Goal: Information Seeking & Learning: Learn about a topic

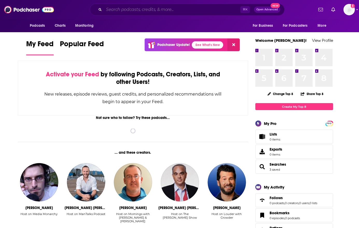
click at [114, 8] on input "Search podcasts, credits, & more..." at bounding box center [172, 9] width 136 height 8
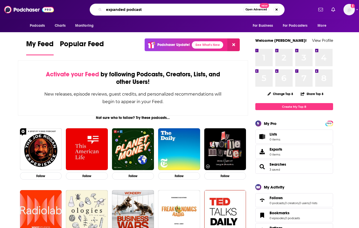
type input "expanded podcast"
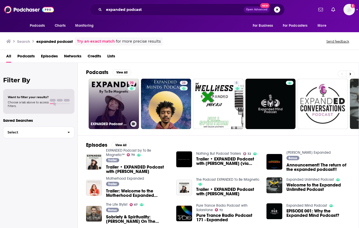
click at [110, 89] on link "70 EXPANDED Podcast by To Be Magnetic™" at bounding box center [114, 104] width 50 height 50
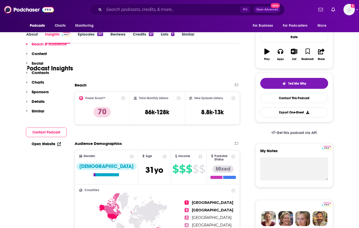
scroll to position [161, 0]
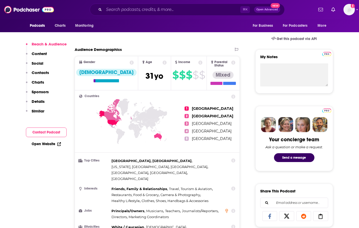
click at [47, 143] on link "Open Website" at bounding box center [46, 143] width 29 height 4
click at [148, 9] on input "Search podcasts, credits, & more..." at bounding box center [172, 9] width 136 height 8
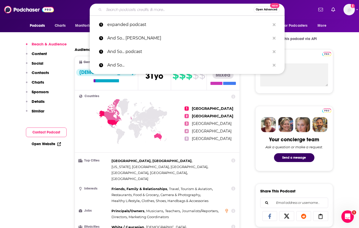
paste input "The Ultimate Health Podcast"
type input "The Ultimate Health Podcast"
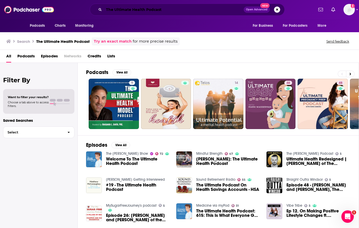
click at [148, 10] on input "The Ultimate Health Podcast" at bounding box center [174, 9] width 140 height 8
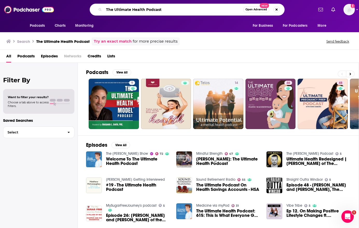
click at [148, 10] on input "The Ultimate Health Podcast" at bounding box center [173, 9] width 139 height 8
paste input "Wellness Process"
type input "The Wellness Process"
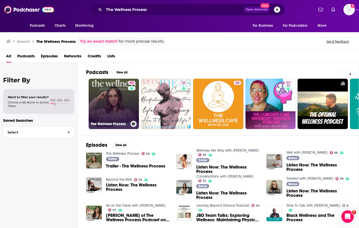
click at [123, 96] on link "59 The Wellness Process" at bounding box center [114, 104] width 50 height 50
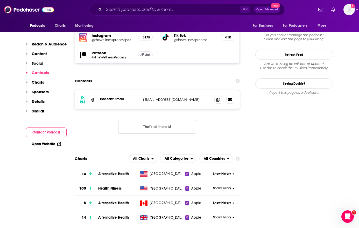
scroll to position [465, 0]
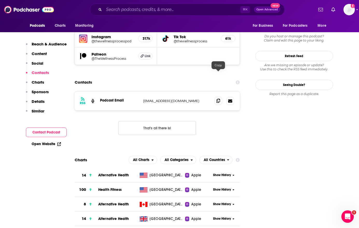
click at [218, 98] on icon at bounding box center [218, 100] width 4 height 4
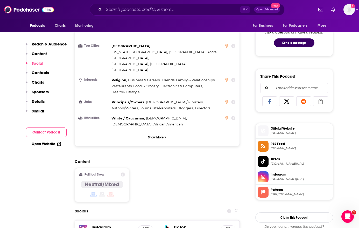
scroll to position [252, 0]
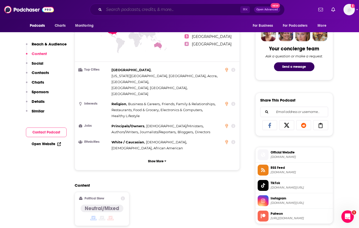
click at [128, 8] on input "Search podcasts, credits, & more..." at bounding box center [172, 9] width 136 height 8
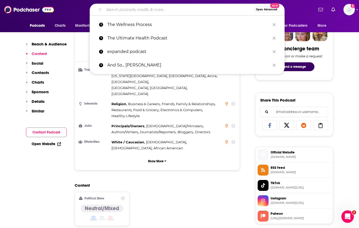
paste input "Think Loud Crew"
type input "Think Loud Crew"
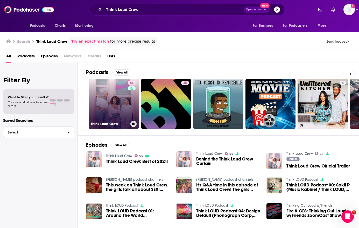
click at [115, 103] on link "44 Think Loud Crew" at bounding box center [114, 104] width 50 height 50
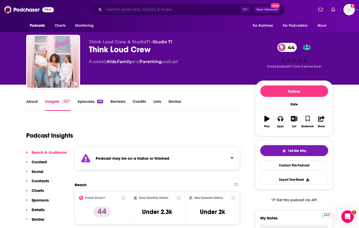
click at [154, 9] on input "Search podcasts, credits, & more..." at bounding box center [172, 9] width 136 height 8
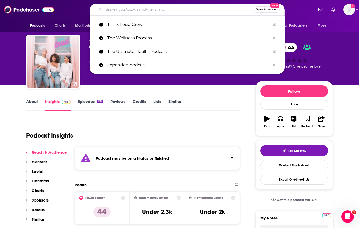
paste input "Well-Fed Women"
type input "Well-Fed Women"
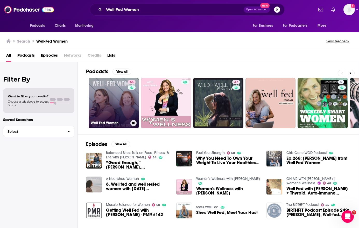
click at [116, 95] on link "65 Well-Fed Women" at bounding box center [114, 103] width 50 height 50
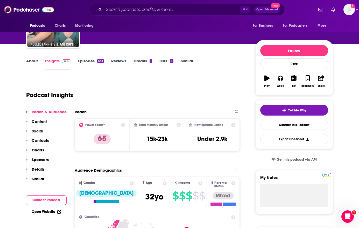
scroll to position [126, 0]
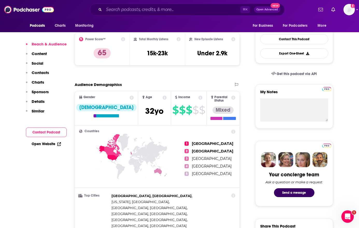
click at [47, 142] on link "Open Website" at bounding box center [46, 143] width 29 height 4
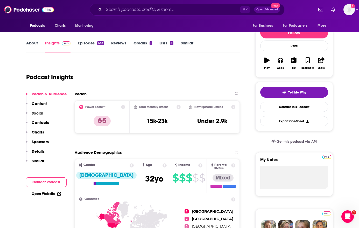
scroll to position [56, 0]
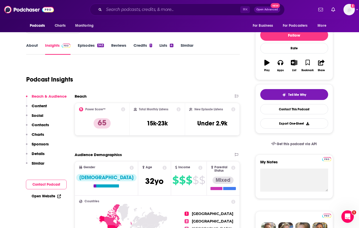
click at [116, 47] on link "Reviews" at bounding box center [118, 49] width 15 height 12
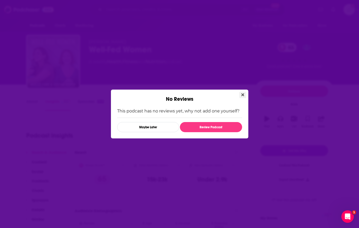
click at [243, 93] on icon "Close" at bounding box center [242, 94] width 3 height 3
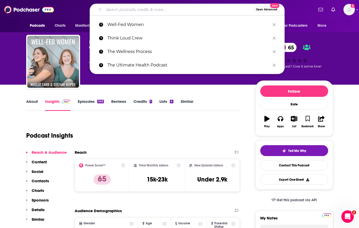
click at [138, 10] on input "Search podcasts, credits, & more..." at bounding box center [179, 9] width 150 height 8
paste input "The Dr. Drew Podcast"
type input "The Dr. Drew Podcast"
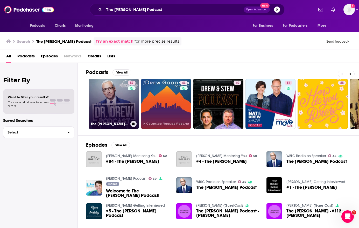
click at [123, 97] on link "57 The Dr. Drew Podcast" at bounding box center [114, 104] width 50 height 50
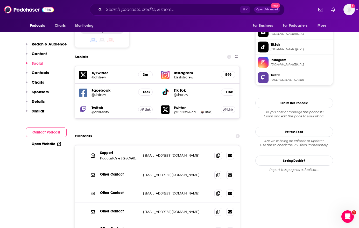
scroll to position [463, 0]
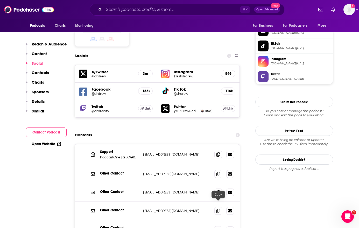
click at [218, 227] on icon at bounding box center [218, 230] width 4 height 4
click at [132, 10] on input "Search podcasts, credits, & more..." at bounding box center [172, 9] width 136 height 8
paste input "The Good Life Project"
type input "The Good Life Project"
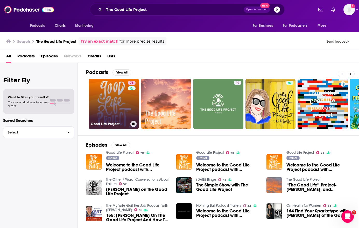
click at [120, 112] on link "78 Good Life Project" at bounding box center [114, 104] width 50 height 50
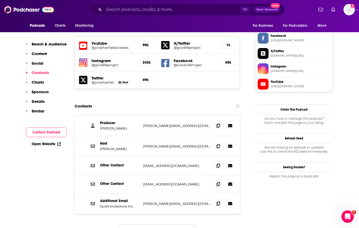
scroll to position [488, 0]
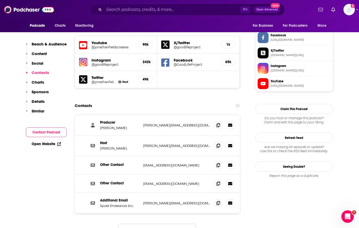
click at [211, 135] on div "Host Jonathan Fields jonathan@goodlifeproject.com jonathan@goodlifeproject.com" at bounding box center [157, 145] width 165 height 20
click at [217, 123] on icon at bounding box center [218, 125] width 4 height 4
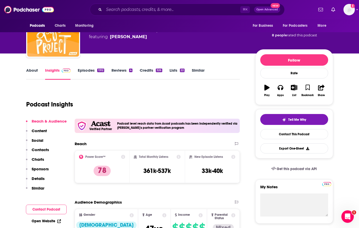
scroll to position [0, 0]
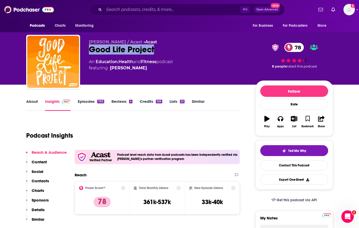
drag, startPoint x: 89, startPoint y: 49, endPoint x: 159, endPoint y: 49, distance: 69.7
click at [159, 49] on div "Good Life Project 78" at bounding box center [168, 49] width 158 height 10
copy h2 "Good Life Project"
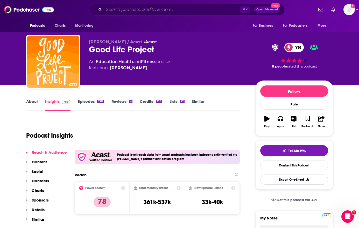
click at [149, 12] on input "Search podcasts, credits, & more..." at bounding box center [172, 9] width 136 height 8
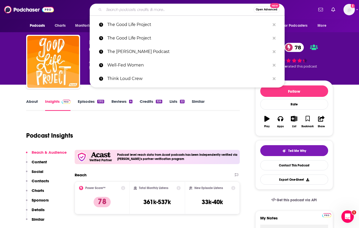
paste input "The Evolving Wellness Podcast with Sarah Kleiner Wellness"
type input "The Evolving Wellness Podcast with Sarah Kleiner Wellness"
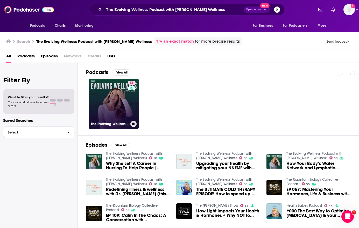
click at [123, 108] on link "58 The Evolving Wellness Podcast with Sarah Kleiner Wellness" at bounding box center [114, 104] width 50 height 50
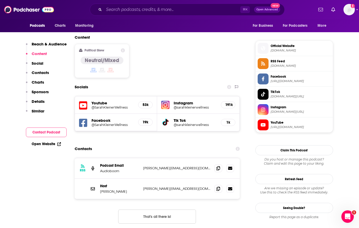
scroll to position [400, 0]
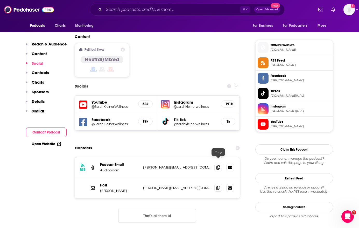
click at [216, 183] on span at bounding box center [218, 187] width 8 height 8
click at [216, 185] on icon at bounding box center [218, 187] width 4 height 4
click at [138, 12] on input "Search podcasts, credits, & more..." at bounding box center [172, 9] width 136 height 8
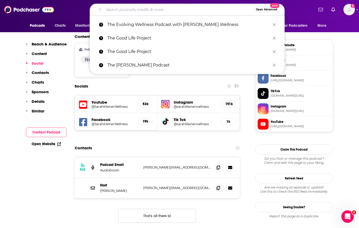
click at [138, 12] on input "Search podcasts, credits, & more..." at bounding box center [179, 9] width 150 height 8
paste input "The Doctors Kitchen"
type input "The Doctors Kitchen"
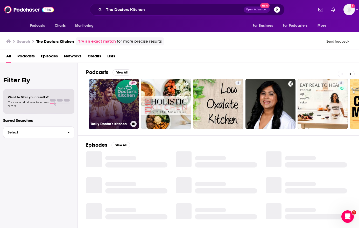
click at [125, 104] on link "49 Daily Doctor's Kitchen" at bounding box center [114, 104] width 50 height 50
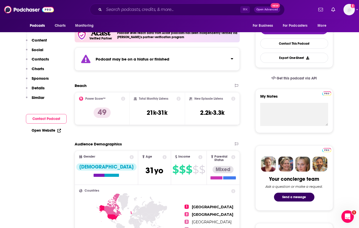
scroll to position [123, 0]
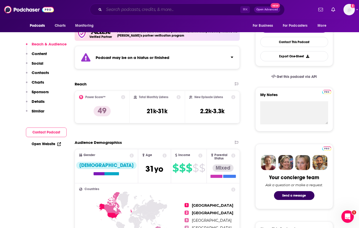
click at [160, 10] on input "Search podcasts, credits, & more..." at bounding box center [172, 9] width 136 height 8
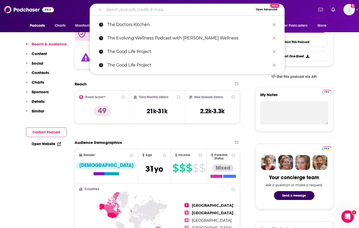
paste input "The mindbodygreen Podcast"
type input "The mindbodygreen Podcast"
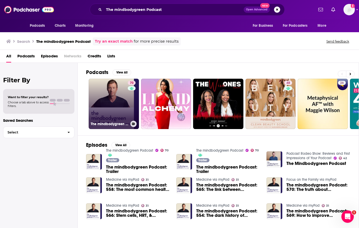
click at [115, 100] on link "70 The mindbodygreen Podcast" at bounding box center [114, 104] width 50 height 50
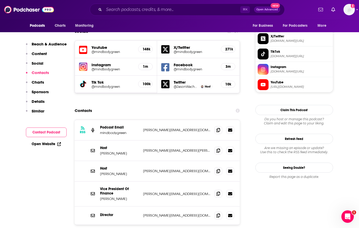
scroll to position [456, 0]
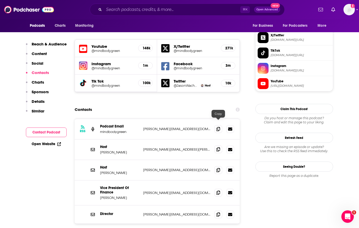
click at [219, 145] on span at bounding box center [218, 149] width 8 height 8
click at [141, 9] on input "Search podcasts, credits, & more..." at bounding box center [172, 9] width 136 height 8
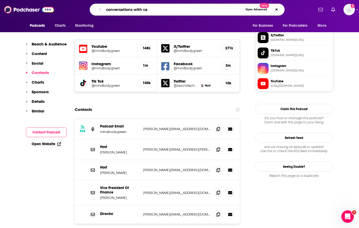
type input "conversations with cam"
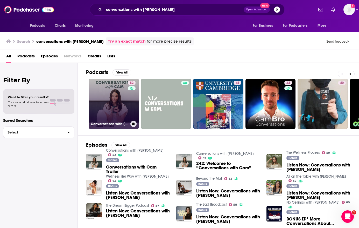
click at [118, 94] on link "52 Conversations with Cam" at bounding box center [114, 104] width 50 height 50
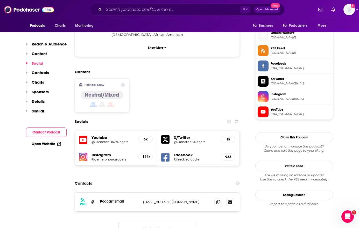
scroll to position [371, 0]
click at [217, 199] on icon at bounding box center [218, 201] width 4 height 4
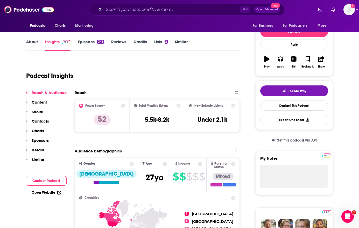
scroll to position [0, 0]
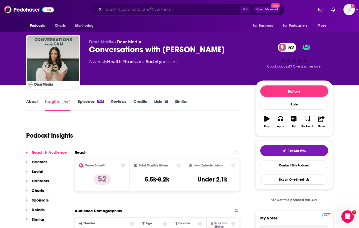
click at [160, 9] on input "Search podcasts, credits, & more..." at bounding box center [172, 9] width 136 height 8
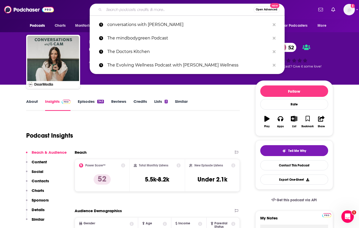
paste input "Good Life Project"
type input "Good Life Project"
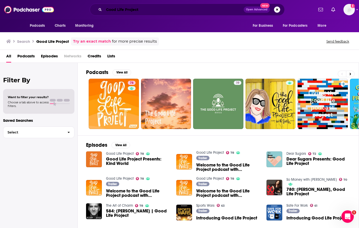
click at [137, 9] on input "Good Life Project" at bounding box center [174, 9] width 140 height 8
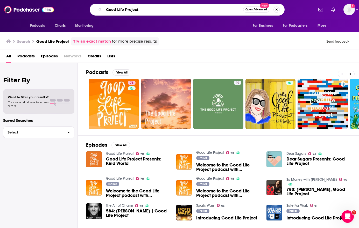
click at [137, 9] on input "Good Life Project" at bounding box center [173, 9] width 139 height 8
paste input "Search podcasts, credits, & more..."
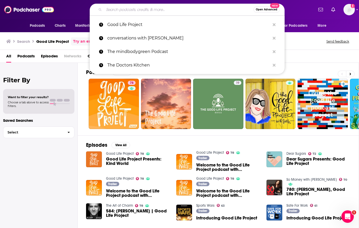
paste input "h"
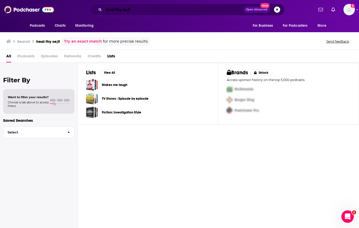
click at [146, 8] on input "heal thy se;lf" at bounding box center [174, 9] width 140 height 8
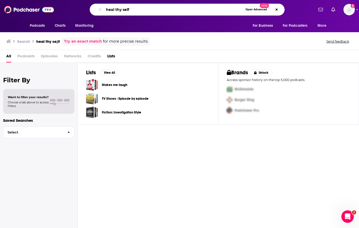
type input "heal thy self"
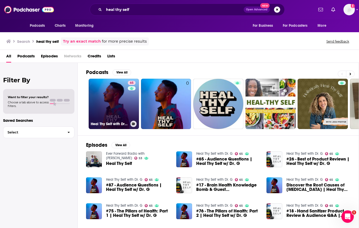
click at [111, 109] on link "65 Heal Thy Self with Dr. G" at bounding box center [114, 104] width 50 height 50
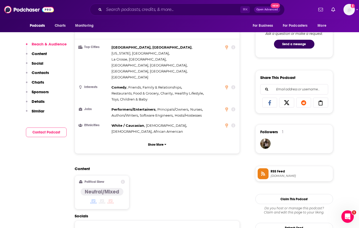
scroll to position [317, 0]
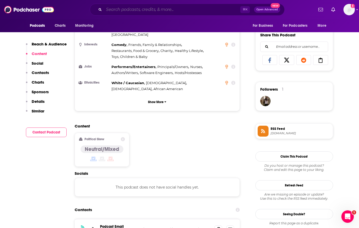
click at [141, 10] on input "Search podcasts, credits, & more..." at bounding box center [172, 9] width 136 height 8
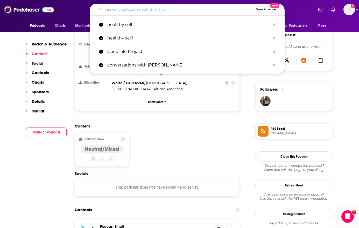
paste input "Healthful Pursuit Podcast"
type input "Healthful Pursuit Podcast"
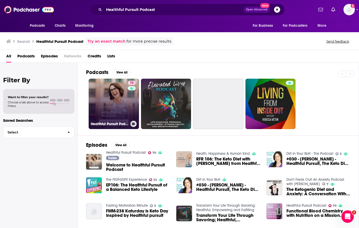
click at [121, 94] on link "70 Healthful Pursuit Podcast" at bounding box center [114, 104] width 50 height 50
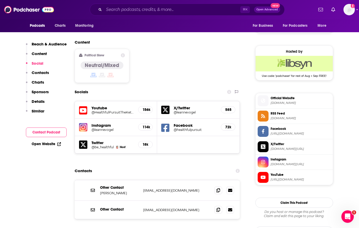
scroll to position [395, 0]
click at [218, 187] on icon at bounding box center [218, 189] width 4 height 4
click at [136, 11] on input "Search podcasts, credits, & more..." at bounding box center [172, 9] width 136 height 8
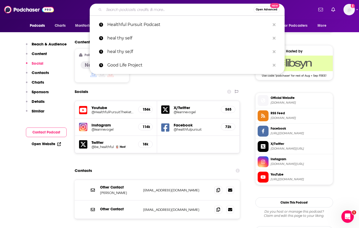
paste input "Health Via Modern Nutrition with Dr. Latt Mansor"
type input "Health Via Modern Nutrition with Dr. Latt Mansor"
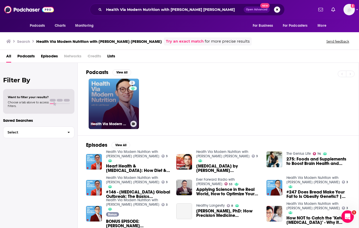
click at [115, 97] on link "3 Health Via Modern Nutrition with Dr. Latt Mansor" at bounding box center [114, 104] width 50 height 50
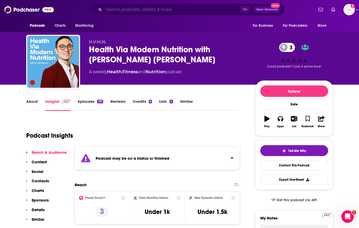
click at [174, 12] on input "Search podcasts, credits, & more..." at bounding box center [172, 9] width 136 height 8
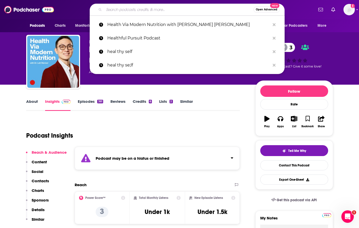
paste input "Healthier Together with Liz Moody"
type input "Healthier Together with Liz Moody"
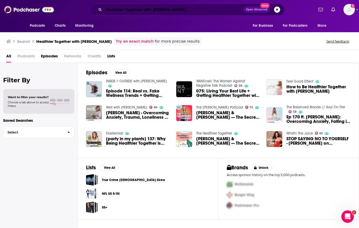
click at [167, 10] on input "Healthier Together with Liz Moody" at bounding box center [174, 9] width 140 height 8
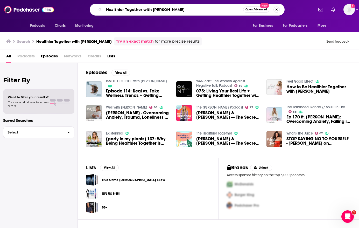
click at [167, 10] on input "Healthier Together with Liz Moody" at bounding box center [173, 9] width 139 height 8
paste input "igh Intensity Health with Mike Mutzel, MS"
type input "High Intensity Health with Mike Mutzel, MS"
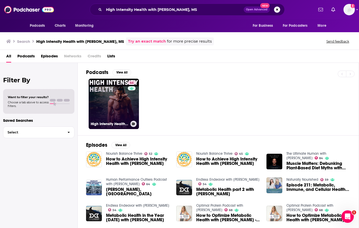
click at [116, 101] on link "64 High Intensity Health with Mike Mutzel, MS" at bounding box center [114, 104] width 50 height 50
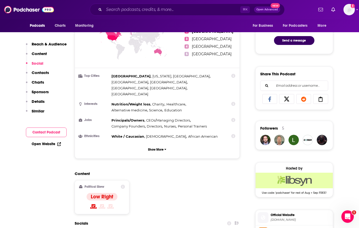
scroll to position [209, 0]
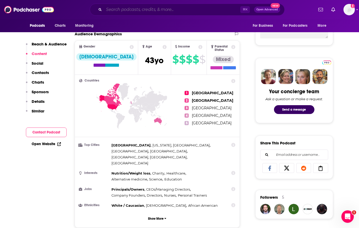
click at [159, 9] on input "Search podcasts, credits, & more..." at bounding box center [172, 9] width 136 height 8
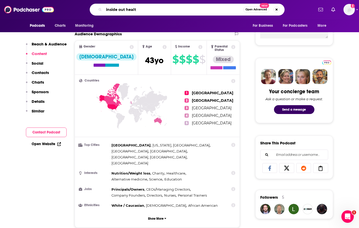
type input "inside out health"
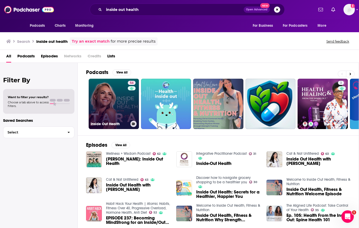
click at [122, 110] on link "54 Inside Out Health" at bounding box center [114, 104] width 50 height 50
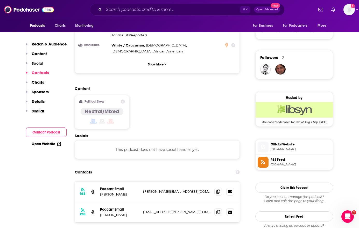
scroll to position [416, 0]
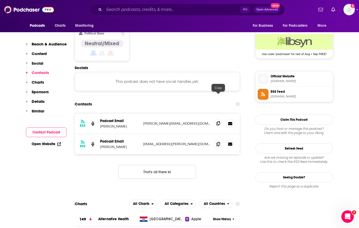
click at [218, 121] on icon at bounding box center [218, 123] width 4 height 4
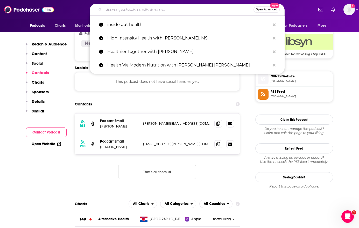
click at [154, 11] on input "Search podcasts, credits, & more..." at bounding box center [179, 9] width 150 height 8
paste input "On Health Podcast"
type input "On Health Podcast"
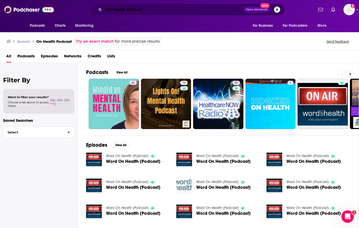
click at [171, 9] on input "On Health Podcast" at bounding box center [174, 9] width 140 height 8
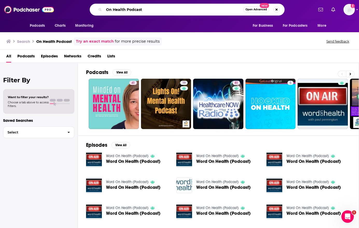
click at [171, 9] on input "On Health Podcast" at bounding box center [173, 9] width 139 height 8
paste input "kay Sister"
type input "Okay Sister"
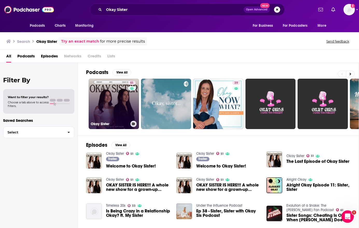
click at [130, 100] on div "51" at bounding box center [132, 101] width 9 height 40
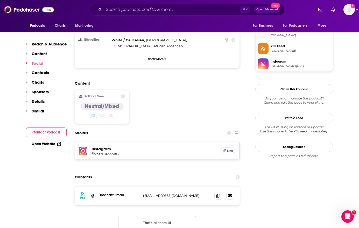
scroll to position [415, 0]
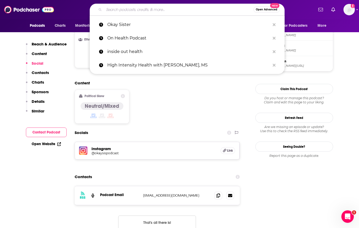
click at [186, 8] on input "Search podcasts, credits, & more..." at bounding box center [179, 9] width 150 height 8
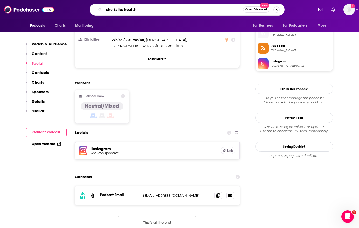
type input "she talks health"
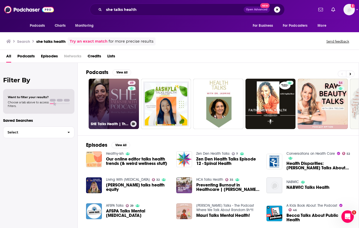
click at [127, 105] on link "49 SHE Talks Health | Thyroid Health Tips, Functional Medicine, Hashimoto's, Hy…" at bounding box center [114, 104] width 50 height 50
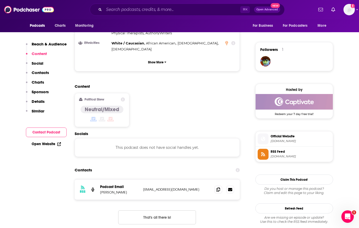
scroll to position [373, 0]
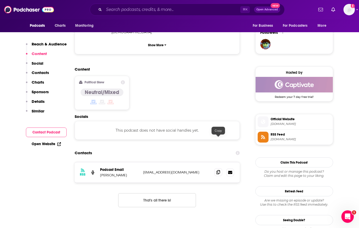
click at [218, 170] on icon at bounding box center [218, 172] width 4 height 4
click at [151, 10] on input "Search podcasts, credits, & more..." at bounding box center [172, 9] width 136 height 8
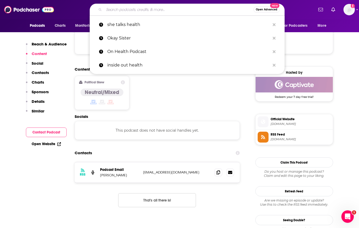
paste input "Something You Should Know"
type input "Something You Should Know"
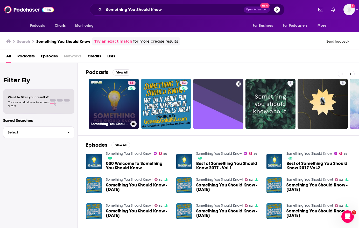
click at [117, 100] on link "86 Something You Should Know" at bounding box center [114, 104] width 50 height 50
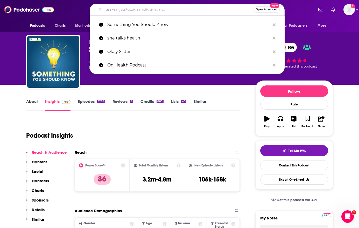
click at [157, 10] on input "Search podcasts, credits, & more..." at bounding box center [179, 9] width 150 height 8
paste input "ZOE Science & Nutrition"
type input "ZOE Science & Nutrition"
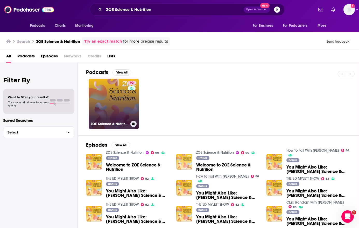
click at [126, 101] on link "90 ZOE Science & Nutrition" at bounding box center [114, 104] width 50 height 50
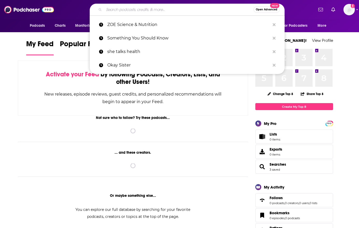
click at [143, 10] on input "Search podcasts, credits, & more..." at bounding box center [179, 9] width 150 height 8
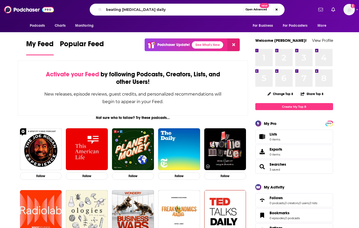
type input "beating cancer daily"
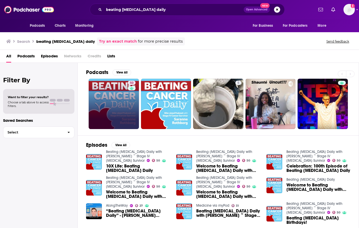
click at [120, 98] on link "50" at bounding box center [114, 104] width 50 height 50
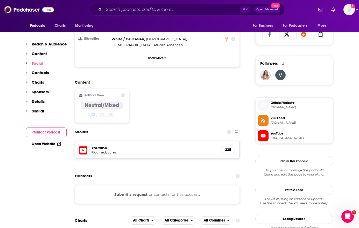
scroll to position [338, 0]
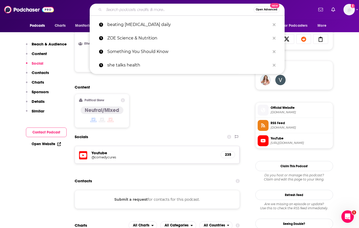
click at [173, 10] on input "Search podcasts, credits, & more..." at bounding box center [179, 9] width 150 height 8
paste input "4. You, Me and the Big C"
type input "4. You, Me and the Big C"
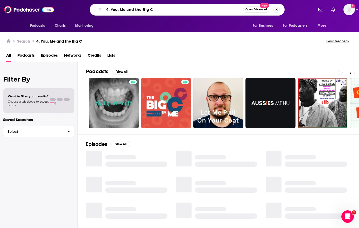
drag, startPoint x: 111, startPoint y: 10, endPoint x: 100, endPoint y: 11, distance: 11.2
click at [100, 11] on div "4. You, Me and the Big C Open Advanced New" at bounding box center [187, 10] width 195 height 12
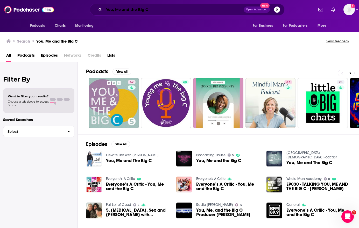
click at [151, 11] on input "You, Me and the Big C" at bounding box center [174, 9] width 140 height 8
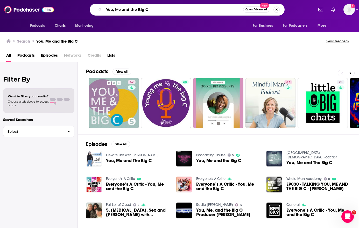
click at [151, 11] on input "You, Me and the Big C" at bounding box center [173, 9] width 139 height 8
paste input "6. Journey to Launch"
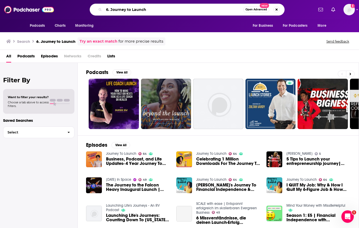
drag, startPoint x: 111, startPoint y: 11, endPoint x: 104, endPoint y: 11, distance: 6.5
click at [104, 11] on input "6. Journey to Launch" at bounding box center [173, 9] width 139 height 8
type input "\Journey to Launch"
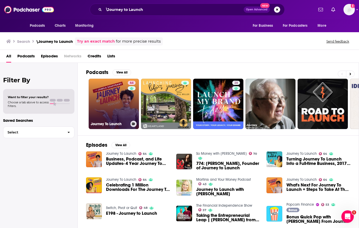
click at [114, 103] on link "64 Journey To Launch" at bounding box center [114, 104] width 50 height 50
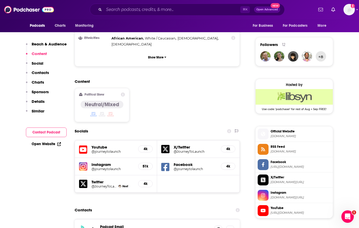
scroll to position [363, 0]
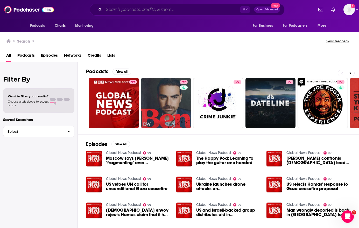
click at [152, 11] on input "Search podcasts, credits, & more..." at bounding box center [172, 9] width 136 height 8
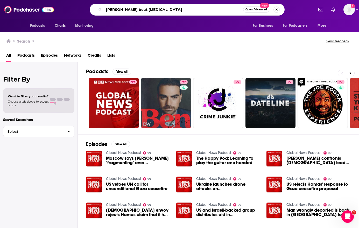
type input "chris beat cancer"
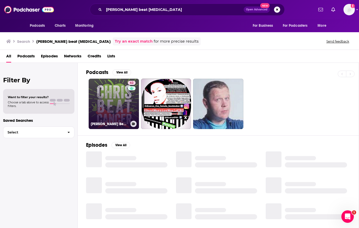
click at [121, 108] on link "62 Chris Beat Cancer: Heal With Nutrition & Natural Therapies" at bounding box center [114, 104] width 50 height 50
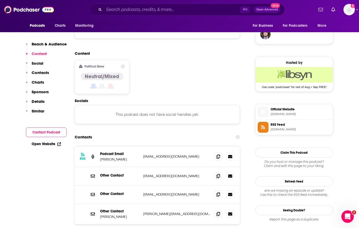
scroll to position [384, 0]
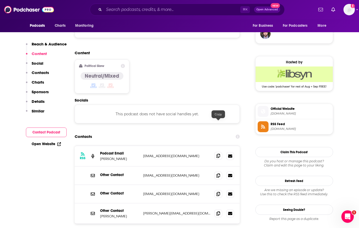
click at [218, 153] on icon at bounding box center [218, 155] width 4 height 4
click at [218, 211] on icon at bounding box center [218, 213] width 4 height 4
click at [179, 10] on input "Search podcasts, credits, & more..." at bounding box center [172, 9] width 136 height 8
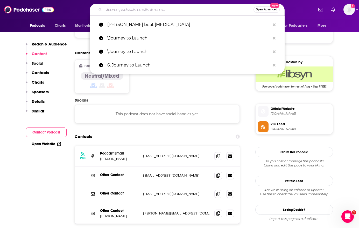
paste input "Wellness Her Way"
type input "Wellness Her Way"
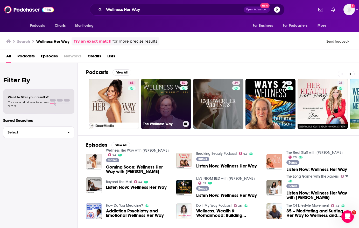
click at [182, 112] on div "57" at bounding box center [184, 101] width 9 height 40
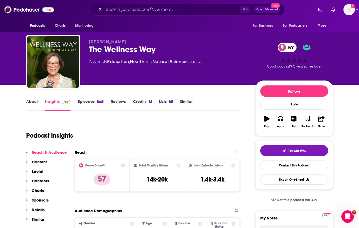
click at [100, 47] on div "The Wellness Way 57" at bounding box center [168, 49] width 158 height 10
copy div "The Wellness Way 57"
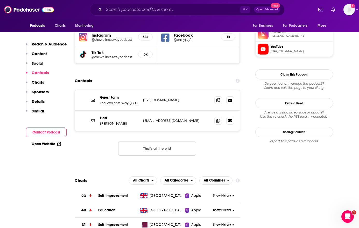
scroll to position [485, 0]
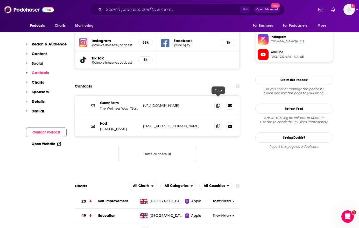
click at [217, 124] on icon at bounding box center [218, 126] width 4 height 4
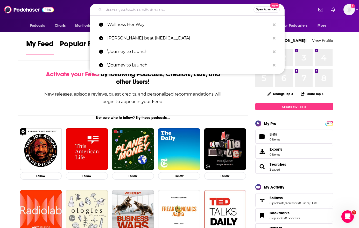
click at [142, 13] on input "Search podcasts, credits, & more..." at bounding box center [179, 9] width 150 height 8
paste input "Better with Dr. Stephanie Estima"
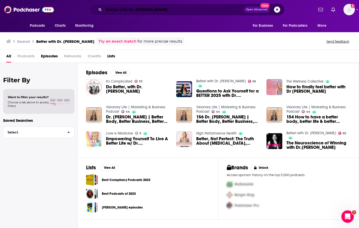
click at [167, 10] on input "Better with Dr. Stephanie Estima" at bounding box center [174, 9] width 140 height 8
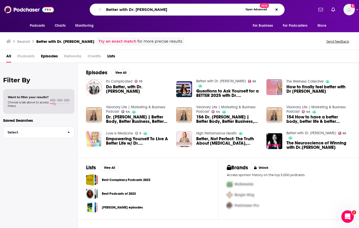
paste input "And So..."
type input "And So..."
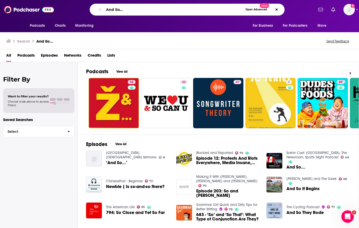
click at [152, 6] on input "And So..." at bounding box center [173, 9] width 139 height 8
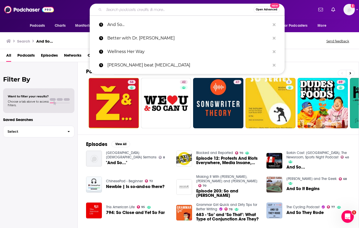
click at [189, 11] on input "Search podcasts, credits, & more..." at bounding box center [179, 9] width 150 height 8
paste input "Masters of Scale"
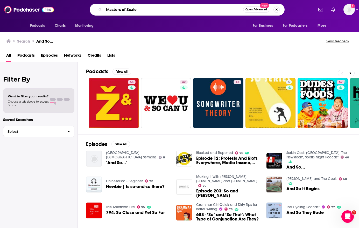
type input "Masters of Scale"
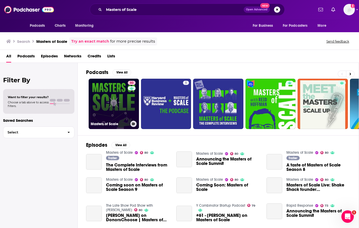
click at [120, 96] on link "80 Masters of Scale" at bounding box center [114, 104] width 50 height 50
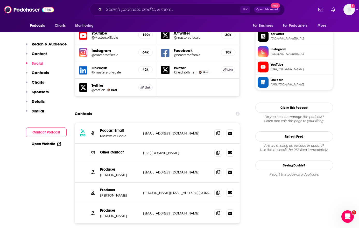
scroll to position [459, 0]
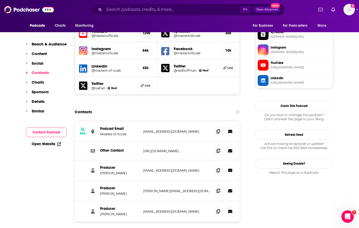
click at [205, 160] on div "Producer Adam Skuse askuse@waitwhat.com askuse@waitwhat.com" at bounding box center [157, 170] width 165 height 20
click at [219, 188] on icon at bounding box center [218, 190] width 4 height 4
copy p "Jennie"
drag, startPoint x: 100, startPoint y: 167, endPoint x: 110, endPoint y: 168, distance: 9.9
click at [110, 191] on p "Jennie Cataldo" at bounding box center [119, 193] width 39 height 4
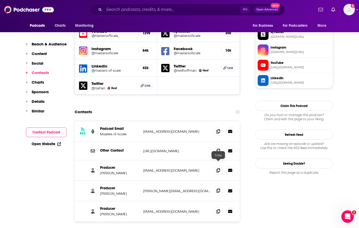
click at [217, 188] on icon at bounding box center [218, 190] width 4 height 4
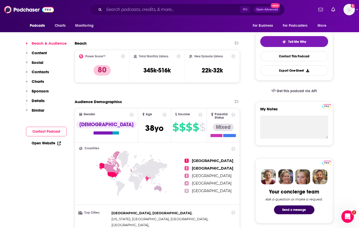
scroll to position [228, 0]
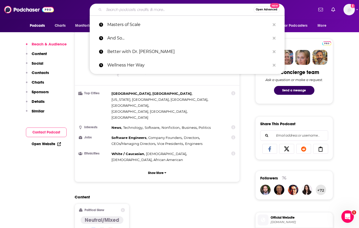
click at [141, 11] on input "Search podcasts, credits, & more..." at bounding box center [179, 9] width 150 height 8
paste input "The Diary of a CEO"
type input "The Diary of a CEO"
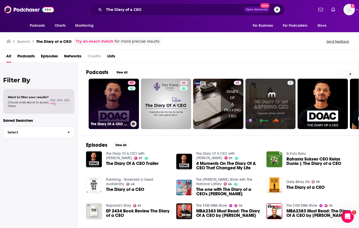
click at [119, 114] on link "97 The Diary Of A CEO with Steven Bartlett" at bounding box center [114, 104] width 50 height 50
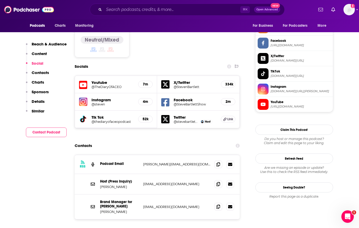
scroll to position [438, 0]
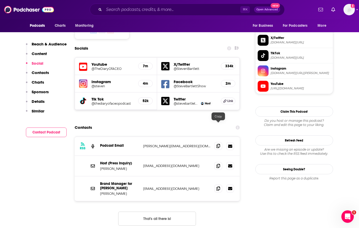
click at [218, 144] on icon at bounding box center [218, 146] width 4 height 4
click at [217, 163] on icon at bounding box center [218, 165] width 4 height 4
drag, startPoint x: 100, startPoint y: 148, endPoint x: 109, endPoint y: 149, distance: 9.3
click at [109, 166] on p "Steven Bartlett" at bounding box center [119, 168] width 39 height 4
click at [103, 166] on p "Steven Bartlett" at bounding box center [119, 168] width 39 height 4
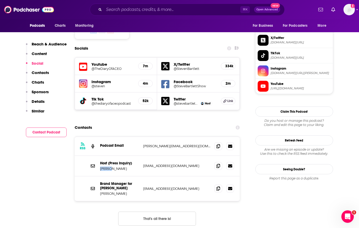
drag, startPoint x: 100, startPoint y: 148, endPoint x: 110, endPoint y: 148, distance: 9.6
click at [110, 166] on p "Steven Bartlett" at bounding box center [119, 168] width 39 height 4
copy p "Steven"
drag, startPoint x: 100, startPoint y: 162, endPoint x: 125, endPoint y: 163, distance: 25.7
click at [125, 176] on div "Brand Manager for Steven Bartlett Dom Murray dom@stevenbartlett.com dom@stevenb…" at bounding box center [157, 188] width 165 height 25
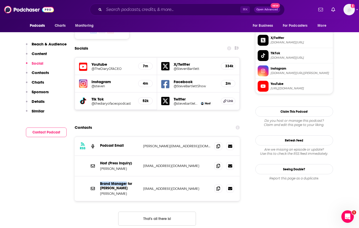
copy p "Brand Manager"
click at [219, 186] on icon at bounding box center [218, 188] width 4 height 4
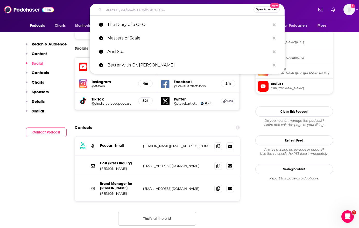
click at [116, 9] on input "Search podcasts, credits, & more..." at bounding box center [179, 9] width 150 height 8
paste input "Aspire with [PERSON_NAME]"
type input "Aspire with [PERSON_NAME]"
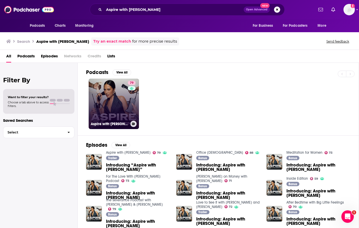
click at [126, 102] on link "79 Aspire with Emma Grede" at bounding box center [114, 104] width 50 height 50
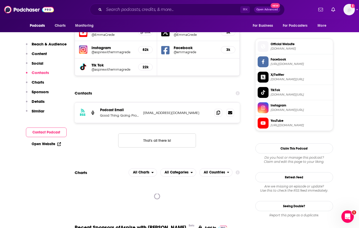
scroll to position [308, 0]
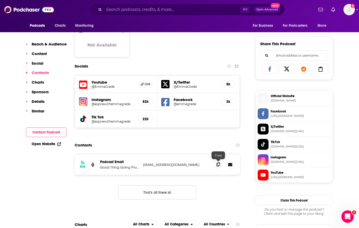
click at [217, 165] on icon at bounding box center [218, 164] width 4 height 4
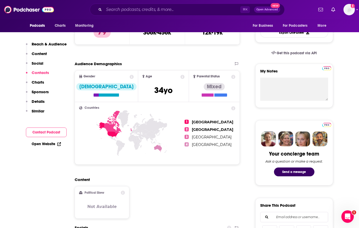
scroll to position [0, 0]
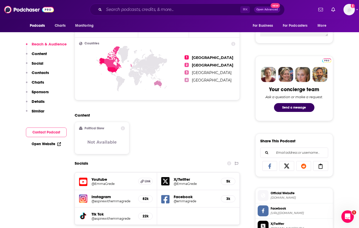
scroll to position [350, 0]
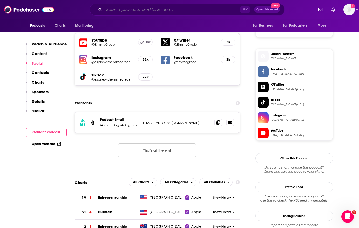
click at [147, 11] on input "Search podcasts, credits, & more..." at bounding box center [172, 9] width 136 height 8
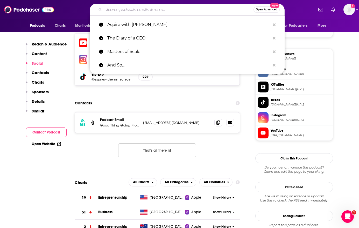
paste input "1. How I Built This"
type input "1. How I Built This"
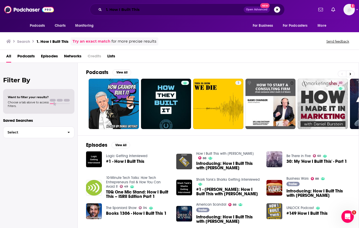
click at [169, 6] on input "1. How I Built This" at bounding box center [174, 9] width 140 height 8
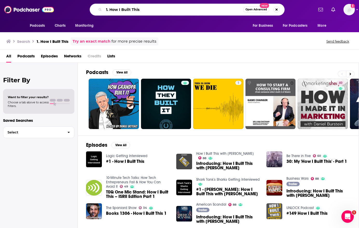
click at [169, 6] on input "1. How I Built This" at bounding box center [173, 9] width 139 height 8
paste input "The Goal Digger Podcast"
type input "The Goal Digger Podcast"
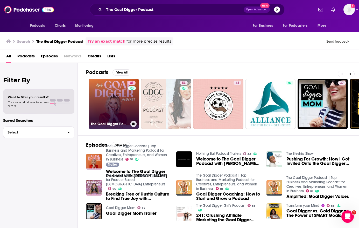
click at [111, 110] on link "81 The Goal Digger Podcast | Top Business and Marketing Podcast for Creatives, …" at bounding box center [114, 104] width 50 height 50
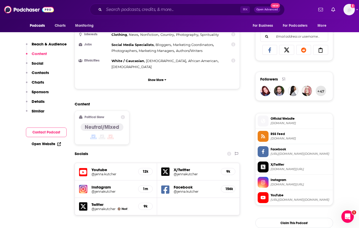
scroll to position [441, 0]
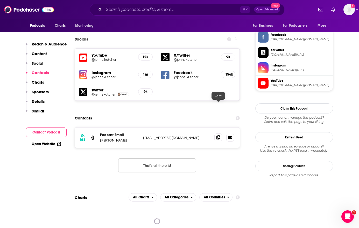
click at [217, 135] on icon at bounding box center [218, 137] width 4 height 4
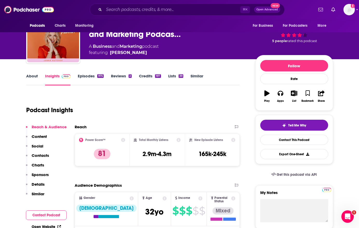
scroll to position [0, 0]
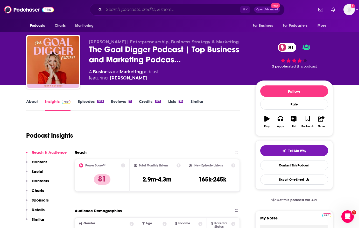
click at [150, 10] on input "Search podcasts, credits, & more..." at bounding box center [172, 9] width 136 height 8
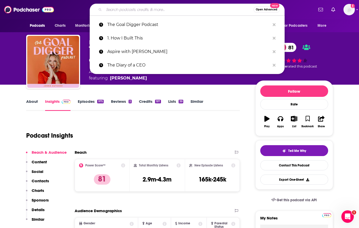
paste input "Strategy Hour Podcast"
type input "Strategy Hour Podcast"
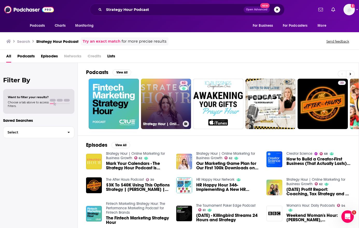
click at [171, 94] on link "62 Strategy Hour | Online Marketing for Business Growth" at bounding box center [166, 104] width 50 height 50
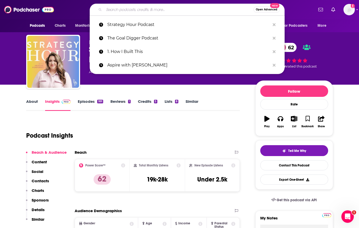
click at [144, 7] on input "Search podcasts, credits, & more..." at bounding box center [179, 9] width 150 height 8
paste input "The Marie Forleo Podcast"
type input "The Marie Forleo Podcast"
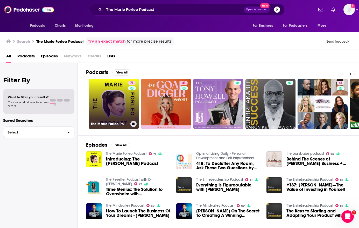
click at [119, 101] on link "71 The [PERSON_NAME] Podcast" at bounding box center [114, 104] width 50 height 50
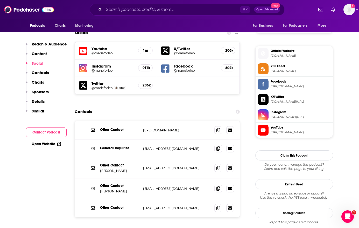
scroll to position [449, 0]
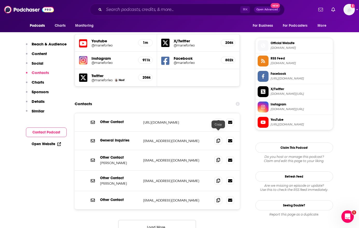
click at [214, 156] on span at bounding box center [218, 160] width 8 height 8
click at [188, 10] on input "Search podcasts, credits, & more..." at bounding box center [172, 9] width 136 height 8
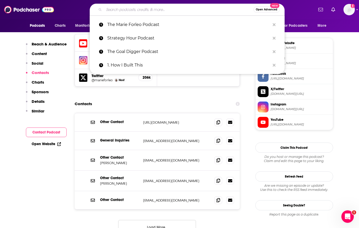
paste input "Like Nobody’s Business"
type input "Like Nobody’s Business"
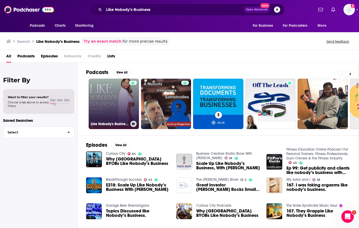
click at [130, 108] on div at bounding box center [133, 101] width 8 height 40
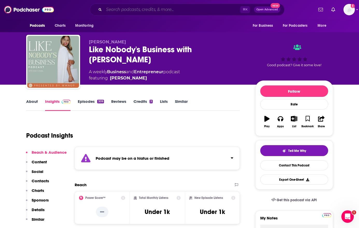
click at [174, 8] on input "Search podcasts, credits, & more..." at bounding box center [172, 9] width 136 height 8
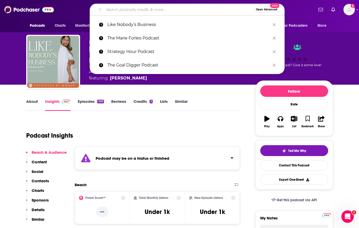
paste input "BossBabe Podcast"
type input "BossBabe Podcast"
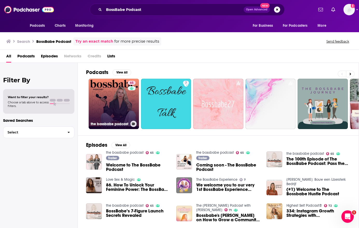
click at [117, 92] on link "65 the bossbabe podcast" at bounding box center [114, 104] width 50 height 50
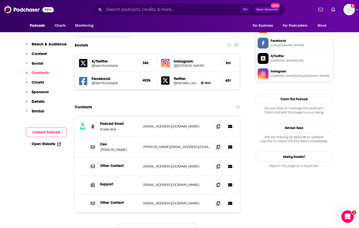
scroll to position [436, 0]
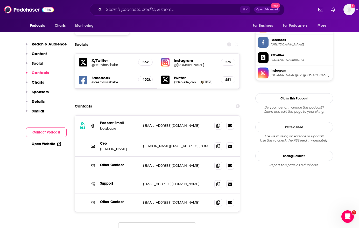
click at [211, 136] on div "Ceo Natalie Ellis natalie@bossbabe.com natalie@bossbabe.com" at bounding box center [157, 146] width 165 height 20
click at [217, 144] on icon at bounding box center [218, 146] width 4 height 4
click at [218, 144] on icon at bounding box center [218, 146] width 4 height 4
click at [190, 11] on input "Search podcasts, credits, & more..." at bounding box center [172, 9] width 136 height 8
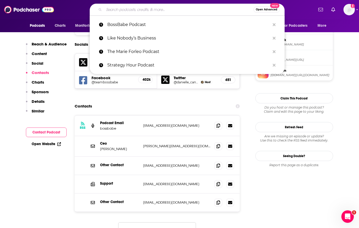
paste input "Dare to Lead"
type input "Dare to Lead"
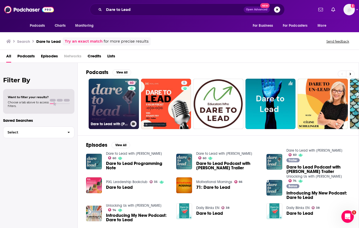
click at [120, 103] on link "60 Dare to Lead with Brené Brown" at bounding box center [114, 104] width 50 height 50
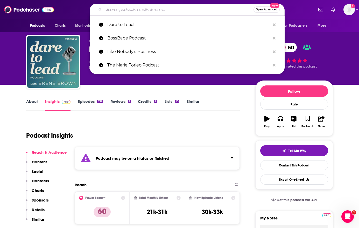
click at [160, 9] on input "Search podcasts, credits, & more..." at bounding box center [179, 9] width 150 height 8
paste input "Blessed + Bossed Up"
type input "Blessed + Bossed Up"
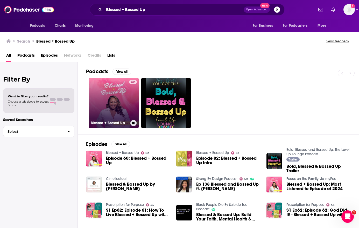
click at [120, 97] on link "62 Blessed + Bossed Up" at bounding box center [114, 103] width 50 height 50
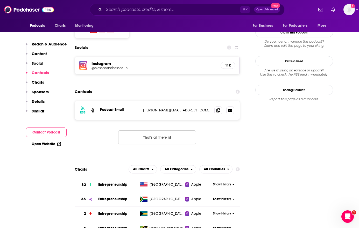
scroll to position [467, 0]
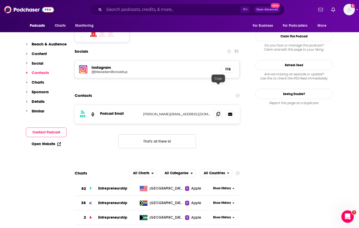
click at [218, 112] on icon at bounding box center [218, 114] width 4 height 4
click at [188, 8] on input "Search podcasts, credits, & more..." at bounding box center [172, 9] width 136 height 8
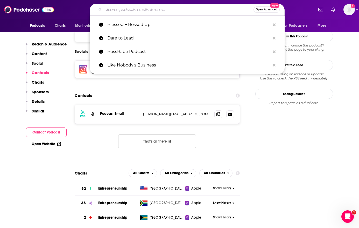
paste input "Product Rising"
type input "Product Rising"
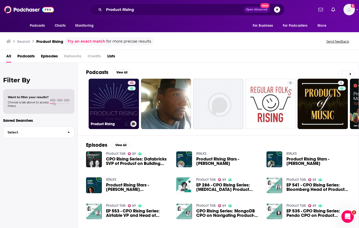
click at [123, 106] on link "43 Product Rising" at bounding box center [114, 104] width 50 height 50
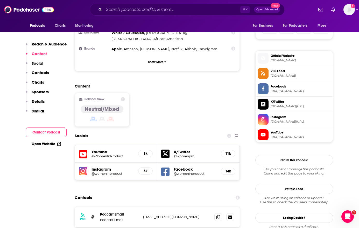
scroll to position [386, 0]
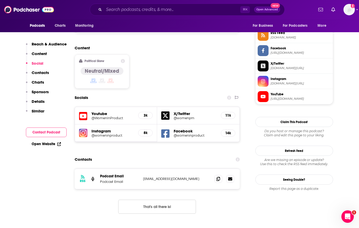
click at [206, 168] on div "RSS Podcast Email Podcast Email info@womenpm.org info@womenpm.org" at bounding box center [157, 178] width 165 height 20
click at [217, 176] on icon at bounding box center [218, 178] width 4 height 4
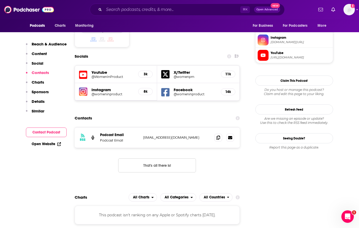
scroll to position [429, 0]
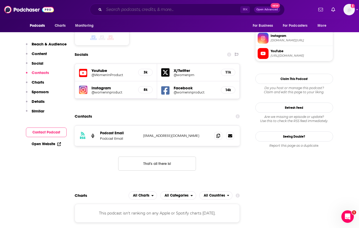
click at [129, 9] on input "Search podcasts, credits, & more..." at bounding box center [172, 9] width 136 height 8
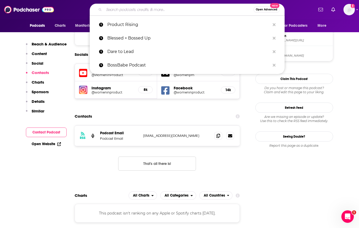
paste input "Modern Woman"
type input "Modern Woman"
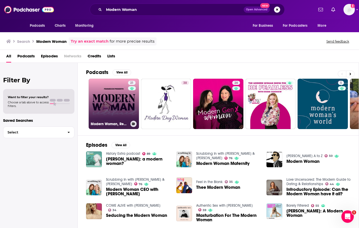
click at [107, 97] on link "21 Modern Woman, Redefined" at bounding box center [114, 104] width 50 height 50
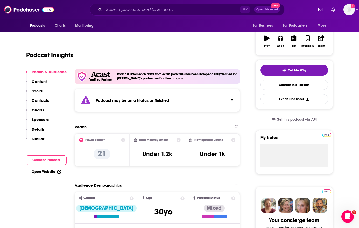
scroll to position [6, 0]
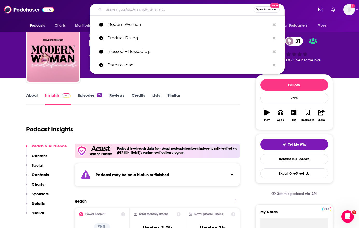
click at [142, 9] on input "Search podcasts, credits, & more..." at bounding box center [179, 9] width 150 height 8
paste input "Being Boss"
type input "Being Boss"
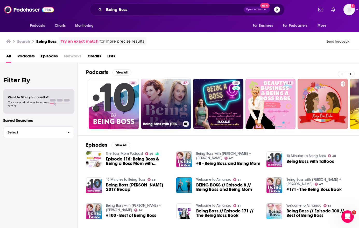
click at [163, 97] on link "47 Being Boss with Emily + Kathleen" at bounding box center [166, 104] width 50 height 50
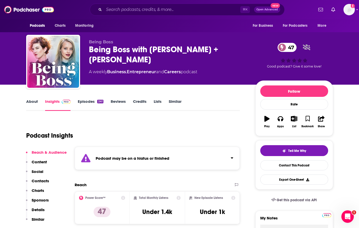
scroll to position [161, 0]
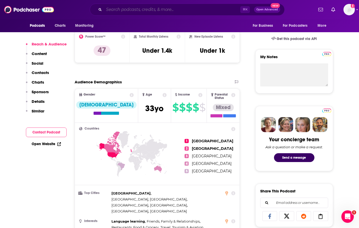
click at [161, 8] on input "Search podcasts, credits, & more..." at bounding box center [172, 9] width 136 height 8
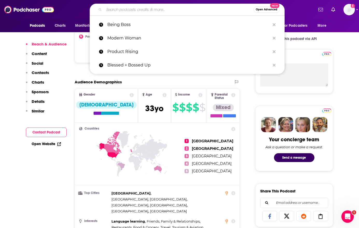
click at [161, 8] on input "Search podcasts, credits, & more..." at bounding box center [179, 9] width 150 height 8
paste input "The Mel Robbins Podcast"
type input "The Mel Robbins Podcast"
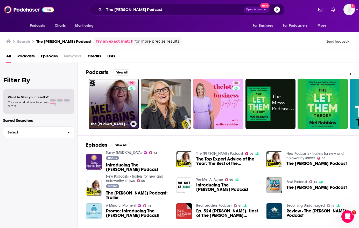
click at [121, 97] on link "99 The Mel Robbins Podcast" at bounding box center [114, 104] width 50 height 50
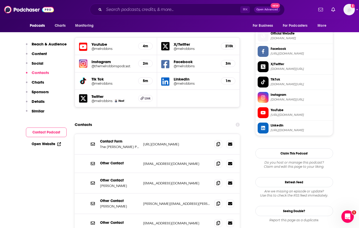
scroll to position [463, 0]
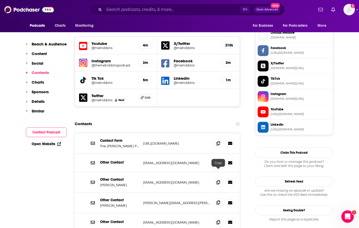
click at [214, 198] on span at bounding box center [218, 202] width 8 height 8
click at [94, 180] on icon at bounding box center [93, 181] width 4 height 3
click at [91, 180] on icon at bounding box center [93, 181] width 4 height 3
click at [219, 180] on icon at bounding box center [218, 182] width 4 height 4
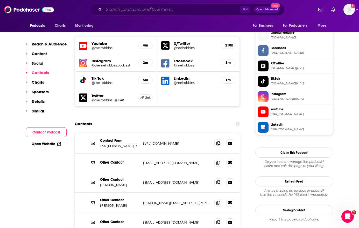
click at [155, 11] on input "Search podcasts, credits, & more..." at bounding box center [172, 9] width 136 height 8
paste input "Women Taking the Lead"
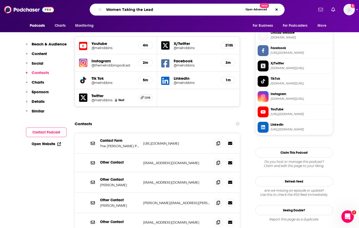
type input "Women Taking the Lead"
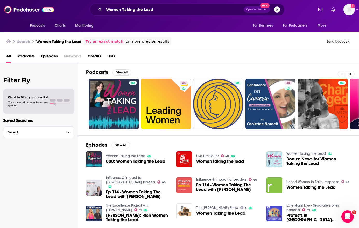
click at [22, 56] on span "Podcasts" at bounding box center [25, 57] width 17 height 11
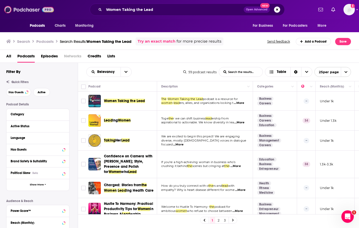
click at [28, 11] on img at bounding box center [29, 10] width 50 height 10
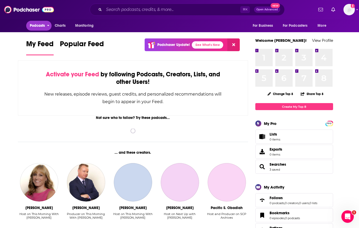
click at [38, 25] on span "Podcasts" at bounding box center [37, 25] width 15 height 7
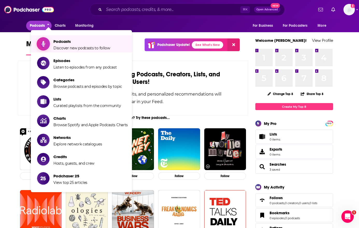
click at [60, 39] on span "Podcasts" at bounding box center [81, 41] width 57 height 5
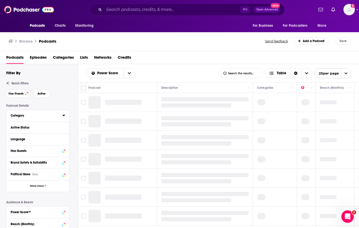
click at [46, 115] on div "Category" at bounding box center [35, 116] width 48 height 4
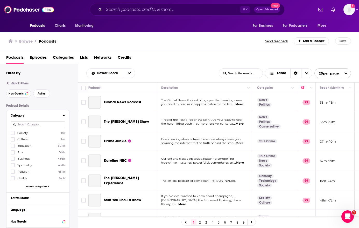
click at [64, 116] on icon at bounding box center [63, 115] width 3 height 4
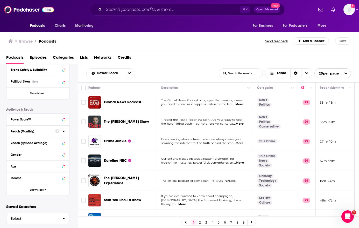
scroll to position [99, 0]
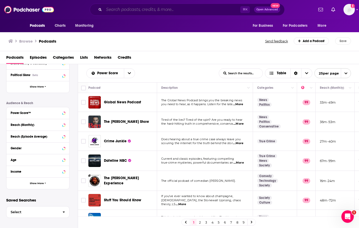
click at [172, 8] on input "Search podcasts, credits, & more..." at bounding box center [172, 9] width 136 height 8
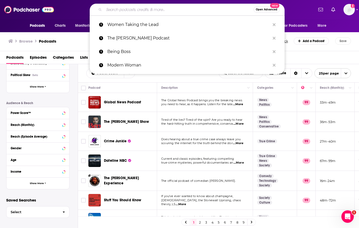
click at [172, 8] on input "Search podcasts, credits, & more..." at bounding box center [179, 9] width 150 height 8
paste input "Elevating Women in Business"
type input "Elevating Women in Business"
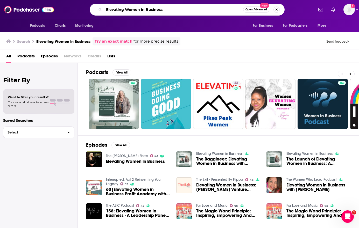
click at [136, 10] on input "Elevating Women in Business" at bounding box center [173, 9] width 139 height 8
paste input "Planet Money (NPR)"
type input "Planet Money (NPR)"
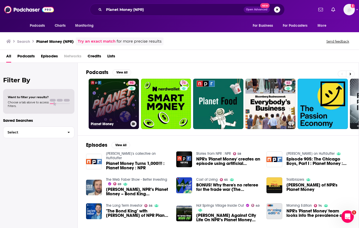
click at [115, 100] on link "93 Planet Money" at bounding box center [114, 104] width 50 height 50
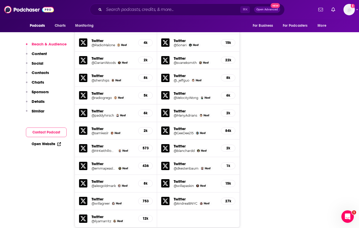
scroll to position [711, 0]
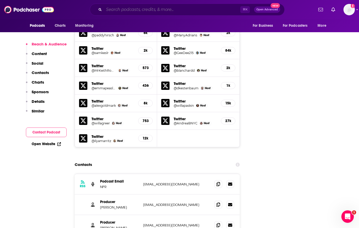
click at [162, 10] on input "Search podcasts, credits, & more..." at bounding box center [172, 9] width 136 height 8
paste input "Entrepreneurs on Fire"
type input "Entrepreneurs on Fire"
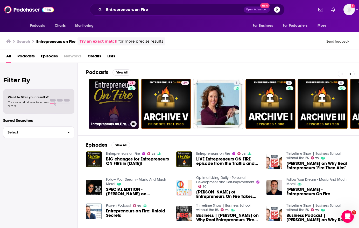
click at [124, 103] on link "78 Entrepreneurs on Fire" at bounding box center [114, 104] width 50 height 50
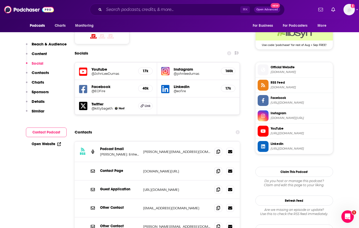
scroll to position [427, 0]
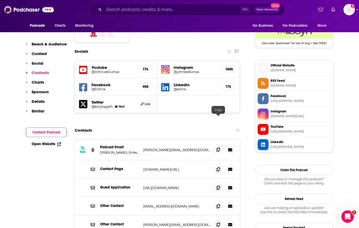
click at [218, 147] on icon at bounding box center [218, 149] width 4 height 4
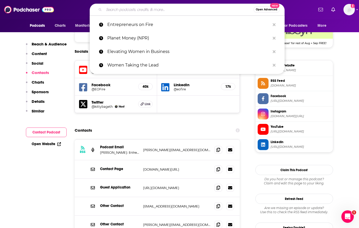
click at [170, 8] on input "Search podcasts, credits, & more..." at bounding box center [179, 9] width 150 height 8
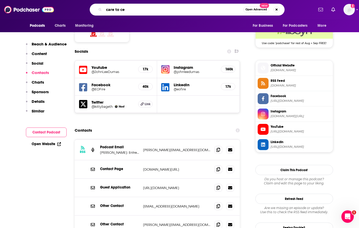
type input "care to ceo"
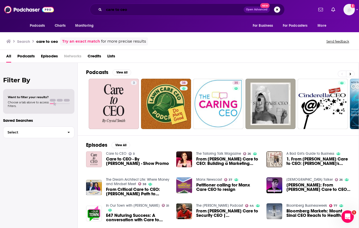
click at [173, 7] on input "care to ceo" at bounding box center [174, 9] width 140 height 8
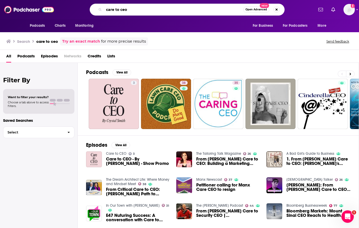
click at [173, 7] on input "care to ceo" at bounding box center [173, 9] width 139 height 8
paste input "Acquired"
type input "Acquired"
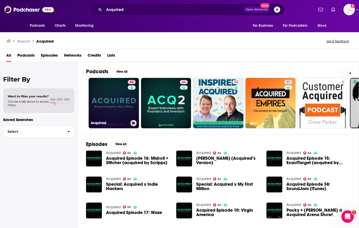
click at [118, 98] on link "84 Acquired" at bounding box center [114, 103] width 50 height 50
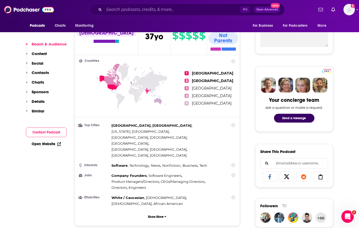
scroll to position [352, 0]
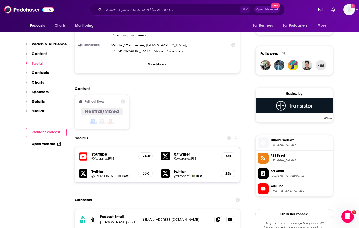
click at [213, 209] on div "RSS Podcast Email Ben Gilbert and David Rosenthal acquiredfm@gmail.com acquired…" at bounding box center [157, 219] width 165 height 20
click at [216, 217] on icon at bounding box center [218, 219] width 4 height 4
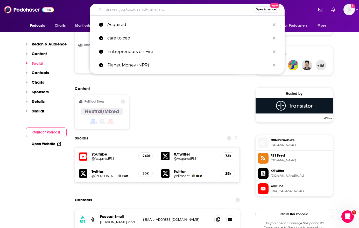
click at [164, 11] on input "Search podcasts, credits, & more..." at bounding box center [179, 9] width 150 height 8
paste input "HBR IdeaCast"
type input "HBR IdeaCast"
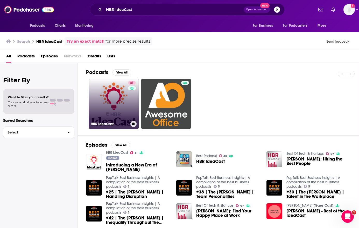
click at [118, 98] on link "81 HBR IdeaCast" at bounding box center [114, 104] width 50 height 50
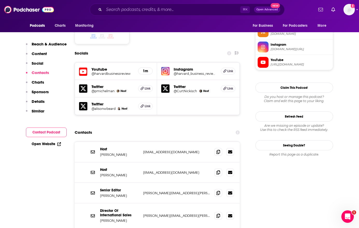
scroll to position [433, 0]
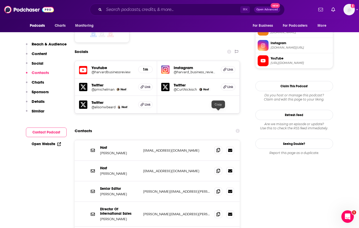
click at [218, 148] on icon at bounding box center [218, 150] width 4 height 4
click at [200, 3] on div "Podcasts Charts Monitoring ⌘ K Open Advanced New For Business For Podcasters Mo…" at bounding box center [179, 9] width 359 height 19
click at [200, 8] on input "Search podcasts, credits, & more..." at bounding box center [172, 9] width 136 height 8
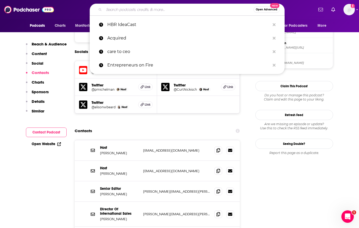
paste input "McKinsey Podcast"
type input "McKinsey Podcast"
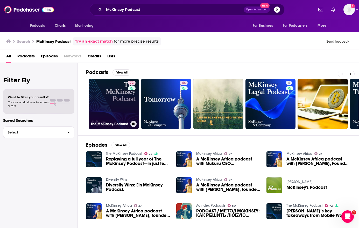
click at [118, 105] on link "72 The McKinsey Podcast" at bounding box center [114, 104] width 50 height 50
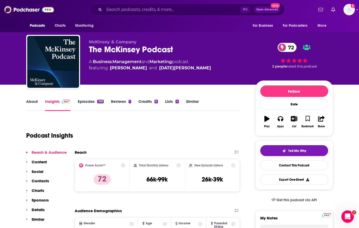
click at [199, 14] on div "⌘ K Open Advanced New" at bounding box center [187, 10] width 195 height 12
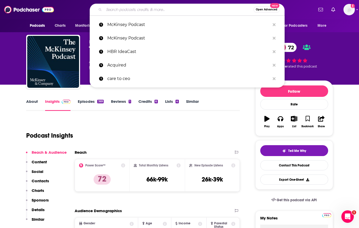
click at [199, 9] on input "Search podcasts, credits, & more..." at bounding box center [179, 9] width 150 height 8
paste input "Pivot"
type input "Pivot"
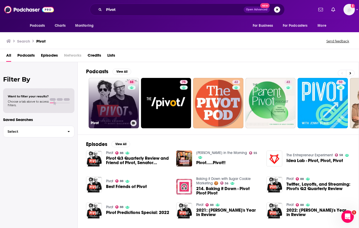
click at [121, 87] on link "88 Pivot" at bounding box center [114, 103] width 50 height 50
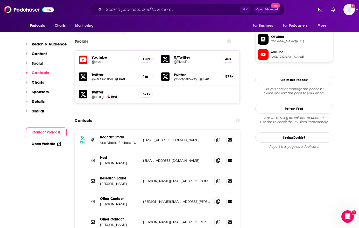
scroll to position [446, 0]
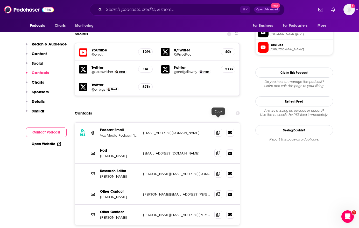
click at [219, 151] on icon at bounding box center [218, 153] width 4 height 4
click at [216, 171] on icon at bounding box center [218, 173] width 4 height 4
click at [220, 190] on span at bounding box center [218, 194] width 8 height 8
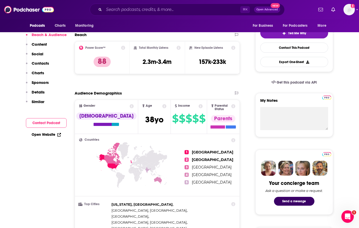
scroll to position [0, 0]
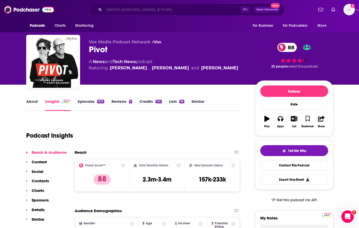
click at [188, 9] on input "Search podcasts, credits, & more..." at bounding box center [172, 9] width 136 height 8
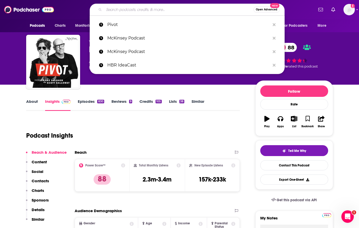
paste input "Naval"
type input "Naval"
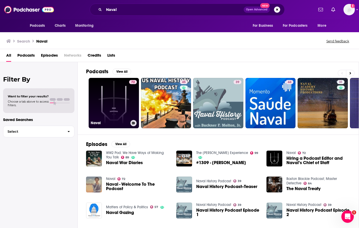
click at [120, 96] on link "72 Naval" at bounding box center [114, 103] width 50 height 50
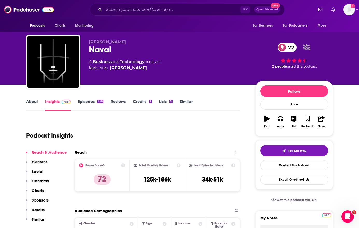
click at [167, 4] on div "⌘ K Open Advanced New" at bounding box center [187, 10] width 195 height 12
click at [167, 9] on input "Search podcasts, credits, & more..." at bounding box center [172, 9] width 136 height 8
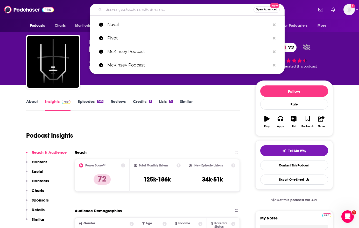
paste input "Rework: A Podcast by 37signals"
type input "Rework: A Podcast by 37signals"
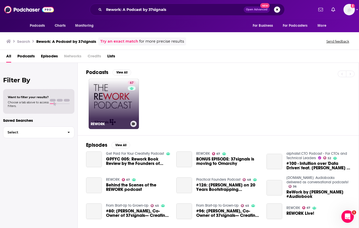
click at [123, 102] on link "67 REWORK" at bounding box center [114, 104] width 50 height 50
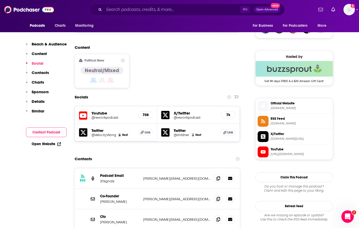
scroll to position [423, 0]
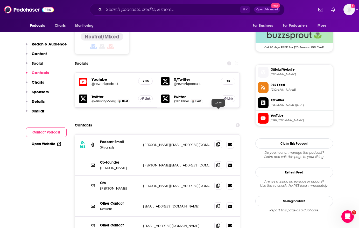
click at [217, 142] on icon at bounding box center [218, 144] width 4 height 4
click at [217, 162] on icon at bounding box center [218, 164] width 4 height 4
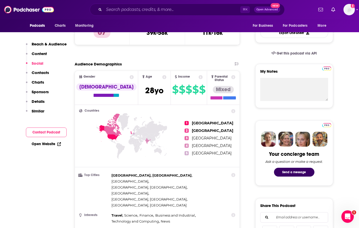
scroll to position [0, 0]
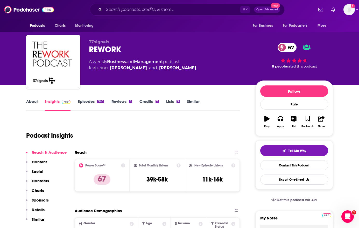
click at [107, 49] on div "REWORK 67" at bounding box center [168, 49] width 158 height 10
copy div "REWORK 67"
click at [207, 10] on input "Search podcasts, credits, & more..." at bounding box center [172, 9] width 136 height 8
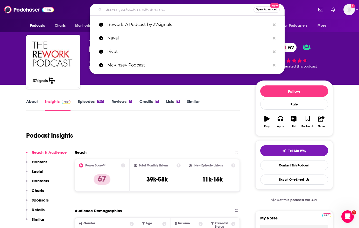
paste input "Lenny's Podcast: Product | Growth | Career"
type input "Lenny's Podcast: Product | Growth | Career"
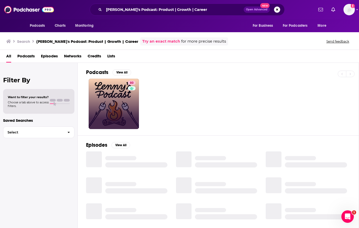
click at [129, 99] on div "80" at bounding box center [132, 104] width 9 height 46
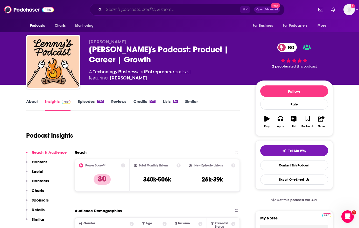
click at [207, 9] on input "Search podcasts, credits, & more..." at bounding box center [172, 9] width 136 height 8
paste input "Uncanny Valley | WIRED"
type input "Uncanny Valley | WIRED"
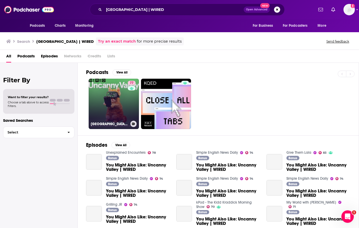
click at [128, 100] on div "77" at bounding box center [132, 101] width 9 height 40
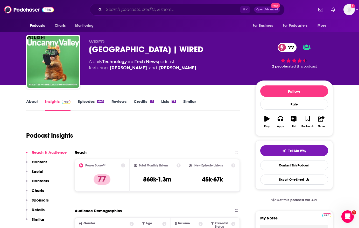
click at [162, 8] on input "Search podcasts, credits, & more..." at bounding box center [172, 9] width 136 height 8
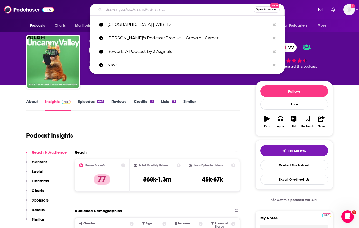
paste input "Women in Tech Trailblazers"
type input "Women in Tech Trailblazers"
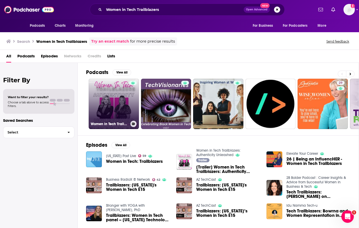
click at [123, 114] on link "Women in Tech Trailblazers: Authenticity Unleashed" at bounding box center [114, 104] width 50 height 50
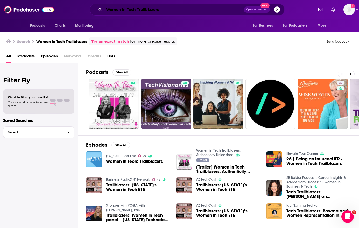
click at [160, 9] on input "Women in Tech Trailblazers" at bounding box center [174, 9] width 140 height 8
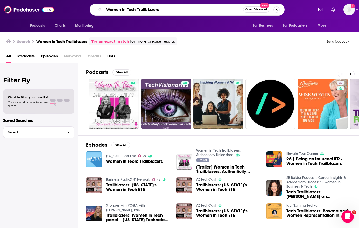
click at [160, 9] on input "Women in Tech Trailblazers" at bounding box center [173, 9] width 139 height 8
paste input "IT Podcast"
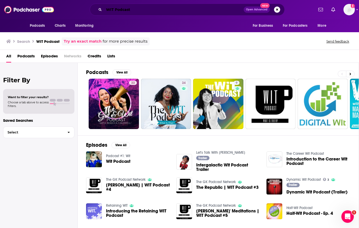
click at [128, 6] on input "WIT Podcast" at bounding box center [174, 9] width 140 height 8
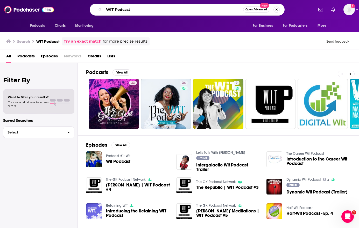
click at [128, 6] on input "WIT Podcast" at bounding box center [173, 9] width 139 height 8
paste input "omen in Tech with Ariana"
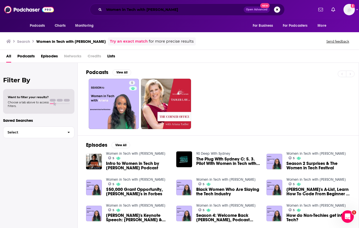
click at [164, 7] on input "Women in Tech with Ariana" at bounding box center [174, 9] width 140 height 8
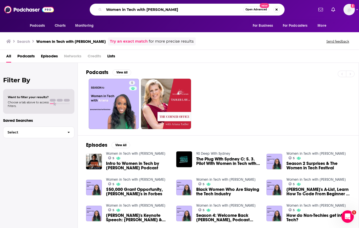
click at [164, 7] on input "Women in Tech with Ariana" at bounding box center [173, 9] width 139 height 8
paste input "Stellar Women"
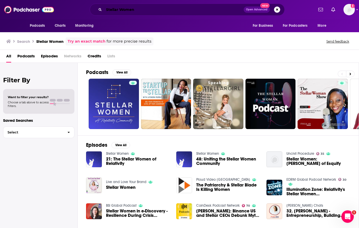
click at [177, 9] on input "Stellar Women" at bounding box center [174, 9] width 140 height 8
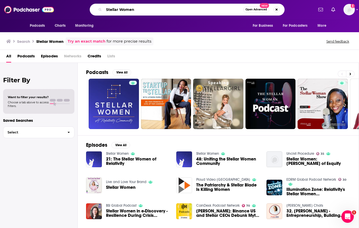
click at [177, 9] on input "Stellar Women" at bounding box center [173, 9] width 139 height 8
paste input "Extraordinary Women in Tech (EWIT)"
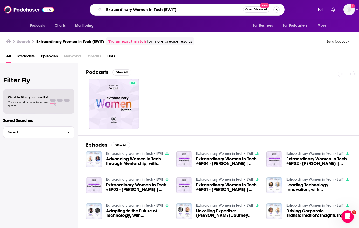
click at [190, 11] on input "Extraordinary Women in Tech (EWIT)" at bounding box center [173, 9] width 139 height 8
type input "Extraordinary Women in Tech"
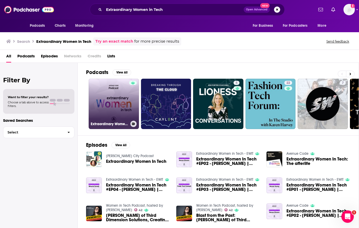
click at [117, 98] on link "Extraordinary Women in Tech - EWIT" at bounding box center [114, 104] width 50 height 50
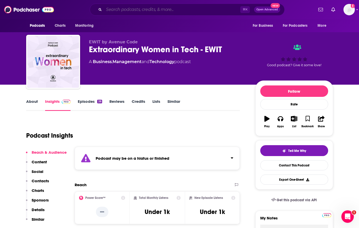
click at [151, 10] on input "Search podcasts, credits, & more..." at bounding box center [172, 9] width 136 height 8
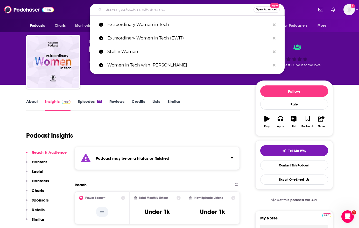
paste input "Tech in the Right Direction"
type input "Tech in the Right Direction"
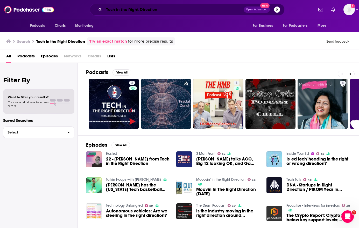
click at [174, 9] on input "Tech in the Right Direction" at bounding box center [174, 9] width 140 height 8
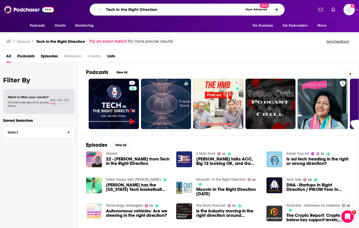
click at [174, 9] on input "Tech in the Right Direction" at bounding box center [173, 9] width 139 height 8
paste input "he Impact Room"
type input "The Impact Room"
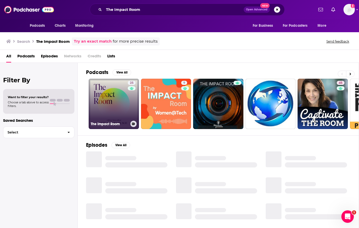
click at [128, 105] on div "25" at bounding box center [132, 101] width 9 height 40
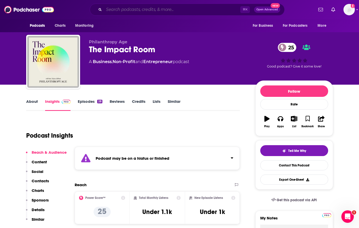
click at [153, 9] on input "Search podcasts, credits, & more..." at bounding box center [172, 9] width 136 height 8
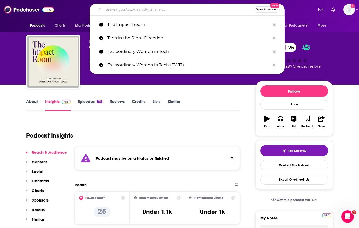
click at [153, 9] on input "Search podcasts, credits, & more..." at bounding box center [179, 9] width 150 height 8
paste input "Momarchy"
type input "Momarchy"
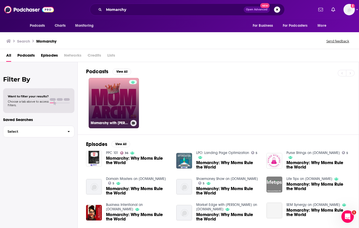
click at [129, 103] on link "Momarchy with Sarah & Tanya" at bounding box center [114, 103] width 50 height 50
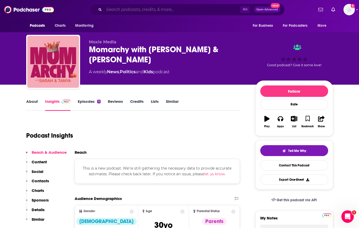
click at [171, 9] on input "Search podcasts, credits, & more..." at bounding box center [172, 9] width 136 height 8
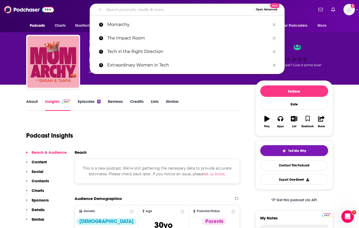
paste input "Threshold"
type input "Threshold"
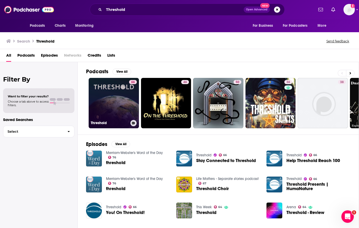
click at [124, 102] on link "66 Threshold" at bounding box center [114, 103] width 50 height 50
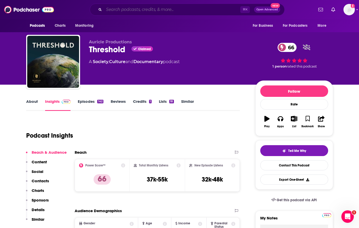
click at [193, 11] on input "Search podcasts, credits, & more..." at bounding box center [172, 9] width 136 height 8
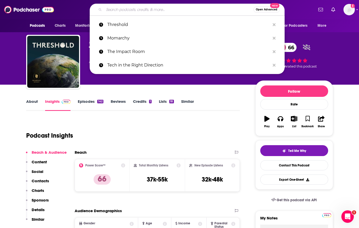
paste input "[GEOGRAPHIC_DATA]"
type input "[GEOGRAPHIC_DATA]"
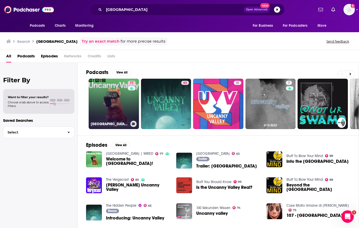
click at [130, 97] on div "77" at bounding box center [132, 101] width 9 height 40
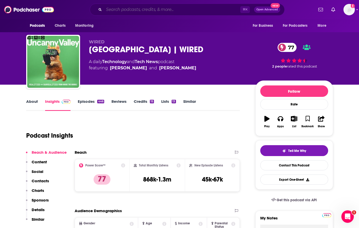
click at [159, 9] on input "Search podcasts, credits, & more..." at bounding box center [172, 9] width 136 height 8
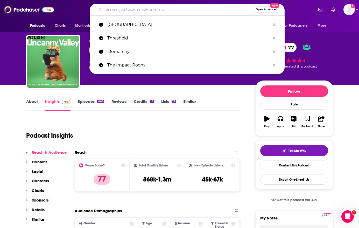
paste input "The Twenty Minute VC"
type input "The Twenty Minute VC"
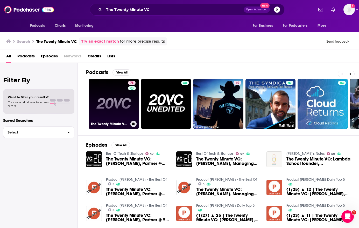
click at [123, 106] on link "76 The Twenty Minute VC (20VC): Venture Capital | Startup Funding | The Pitch" at bounding box center [114, 104] width 50 height 50
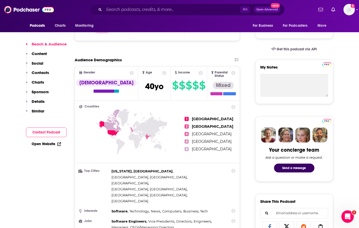
scroll to position [256, 0]
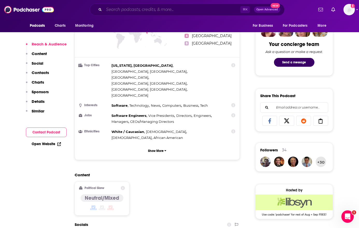
click at [163, 11] on input "Search podcasts, credits, & more..." at bounding box center [172, 9] width 136 height 8
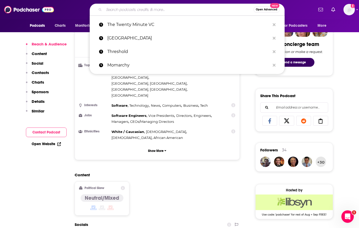
paste input "Faith and Sustainabilty"
type input "Faith and Sustainabilty"
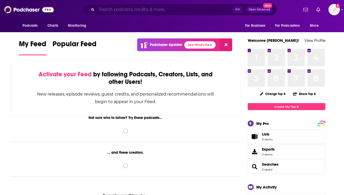
click at [161, 11] on input "Search podcasts, credits, & more..." at bounding box center [165, 9] width 136 height 8
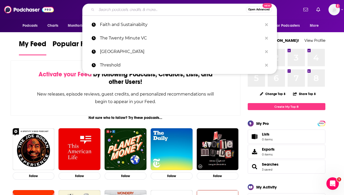
click at [134, 8] on input "Search podcasts, credits, & more..." at bounding box center [172, 9] width 150 height 8
paste input "She's So Lucky"
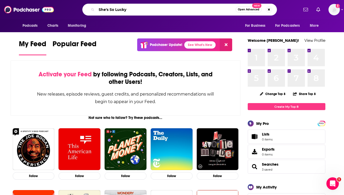
type input "She's So Lucky"
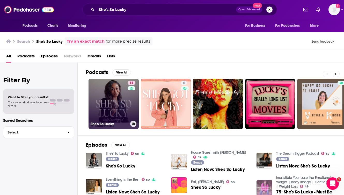
click at [112, 110] on link "68 She's So Lucky" at bounding box center [114, 104] width 50 height 50
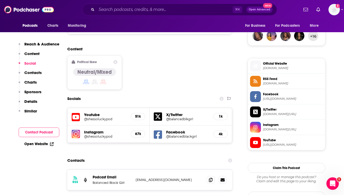
scroll to position [420, 0]
